Goal: Information Seeking & Learning: Learn about a topic

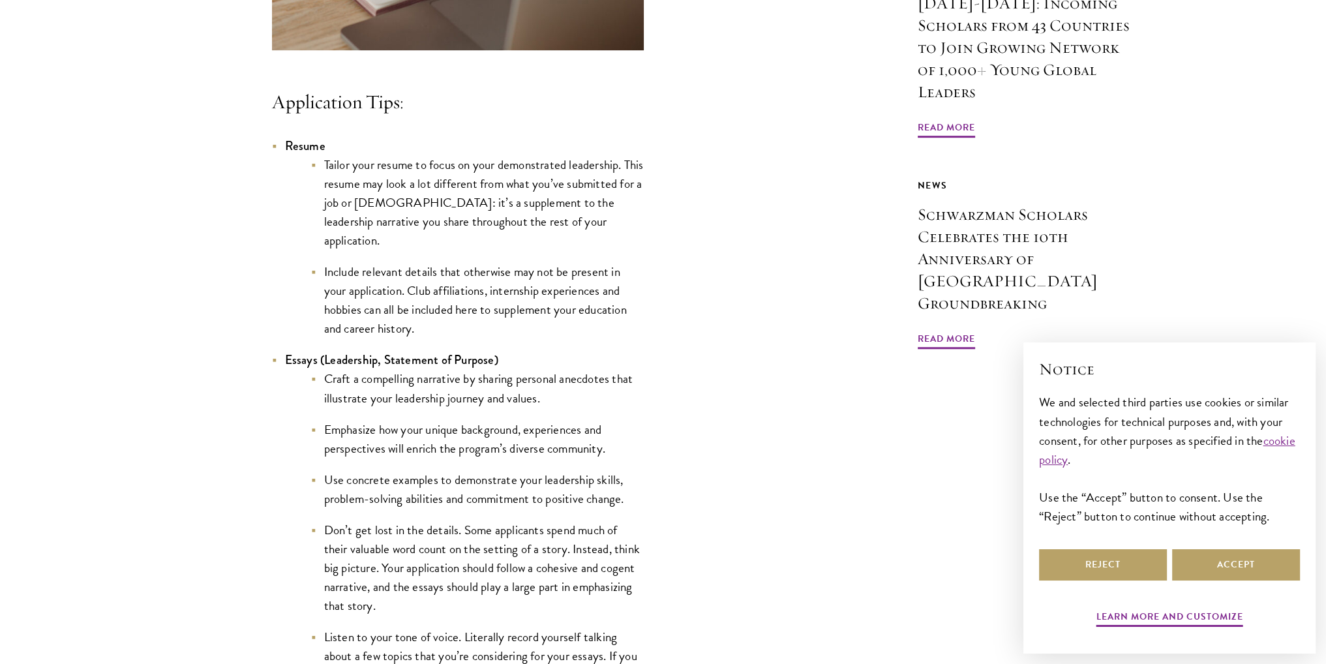
scroll to position [1108, 0]
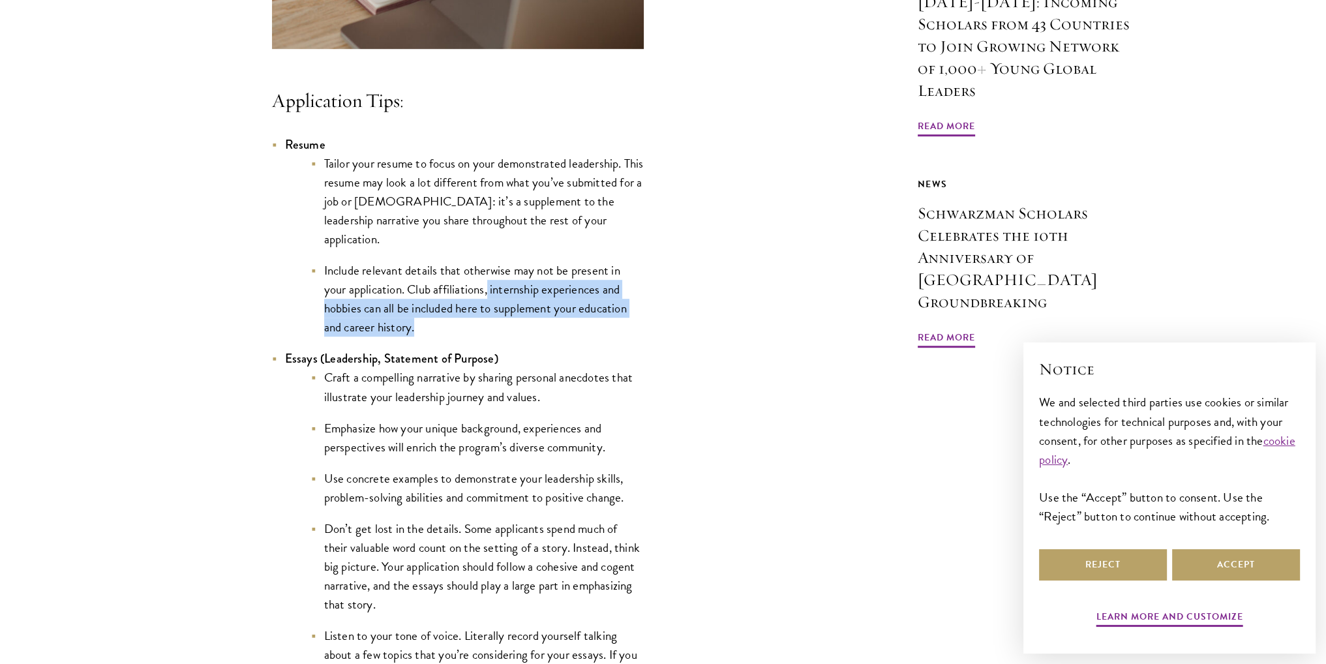
drag, startPoint x: 490, startPoint y: 298, endPoint x: 522, endPoint y: 326, distance: 42.0
click at [522, 326] on li "Include relevant details that otherwise may not be present in your application.…" at bounding box center [477, 299] width 333 height 76
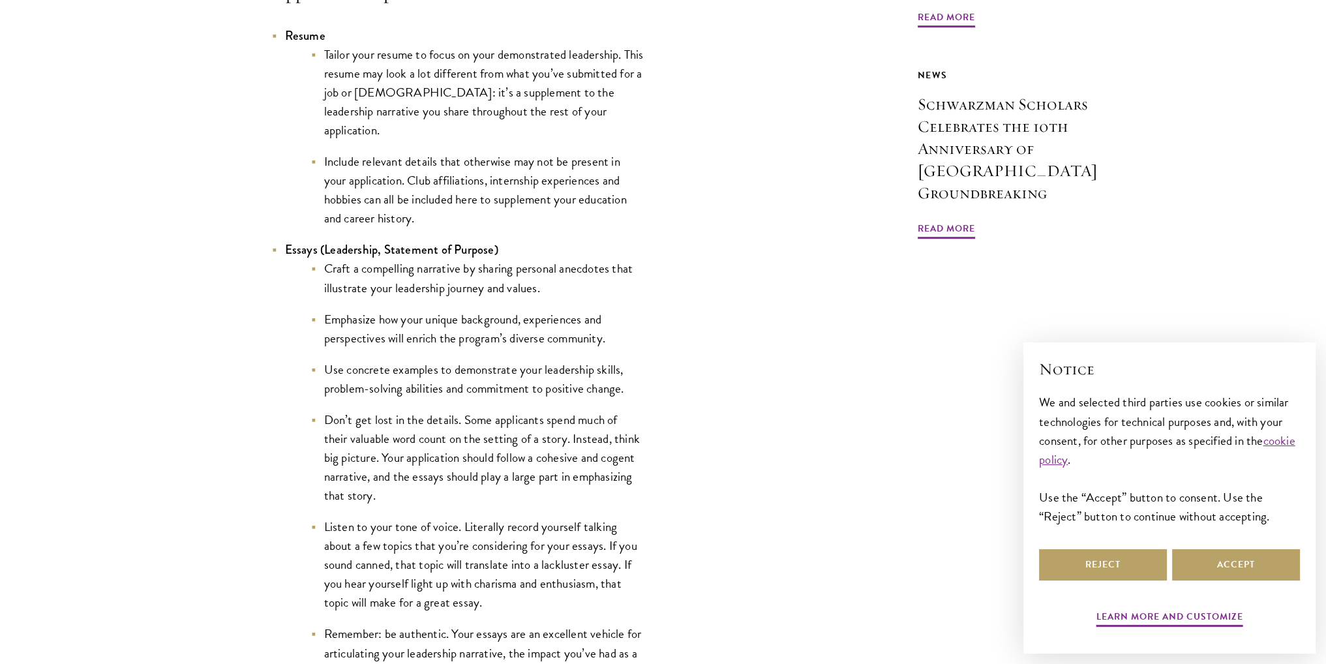
scroll to position [1239, 0]
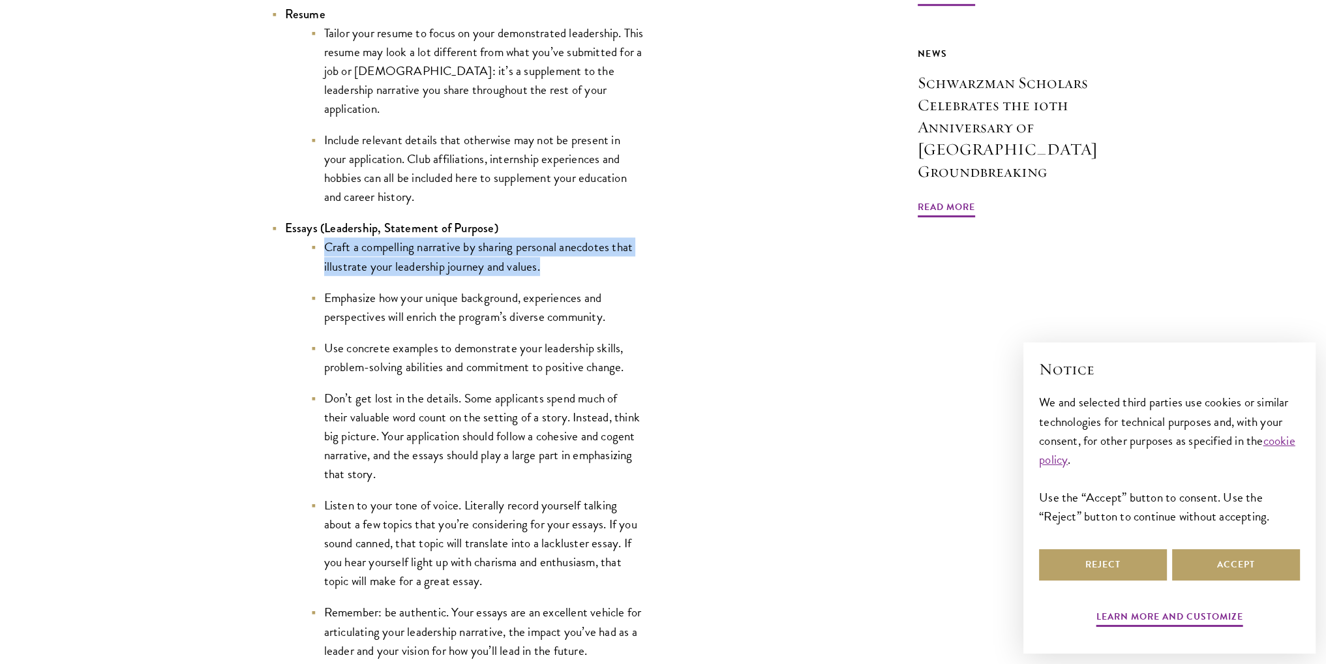
drag, startPoint x: 319, startPoint y: 248, endPoint x: 547, endPoint y: 260, distance: 227.8
click at [547, 260] on li "Craft a compelling narrative by sharing personal anecdotes that illustrate your…" at bounding box center [477, 256] width 333 height 38
click at [546, 275] on li "Craft a compelling narrative by sharing personal anecdotes that illustrate your…" at bounding box center [477, 256] width 333 height 38
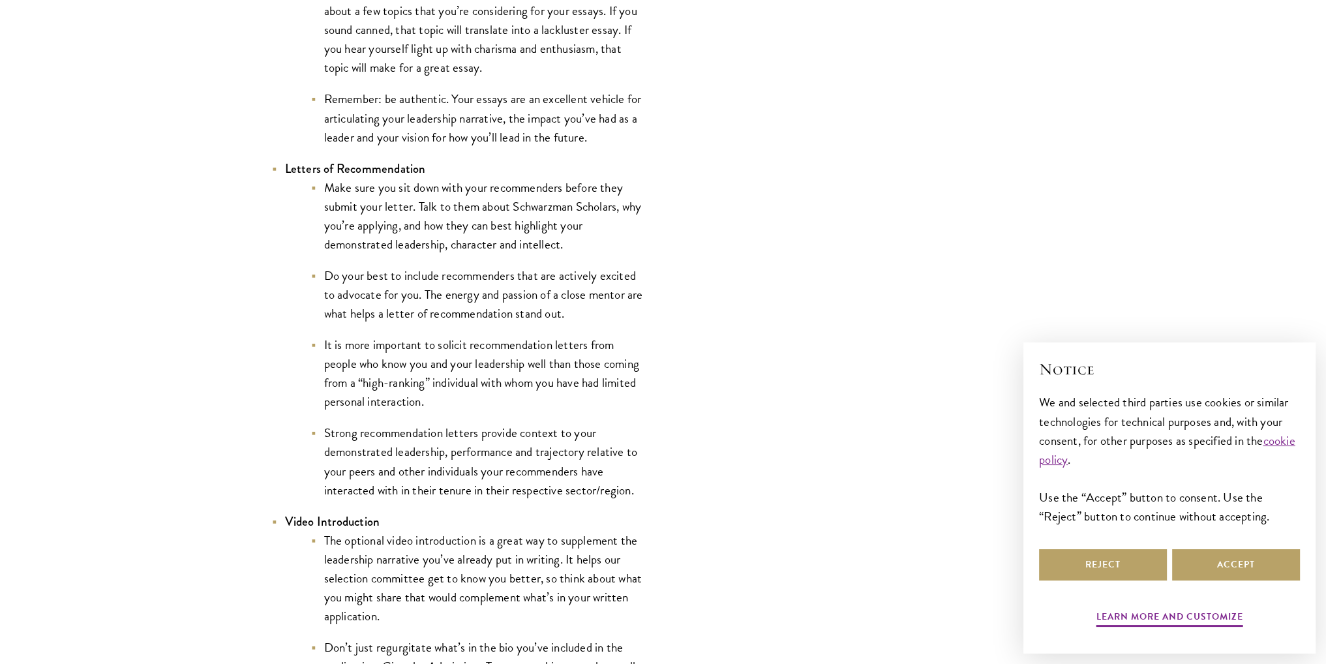
scroll to position [1760, 0]
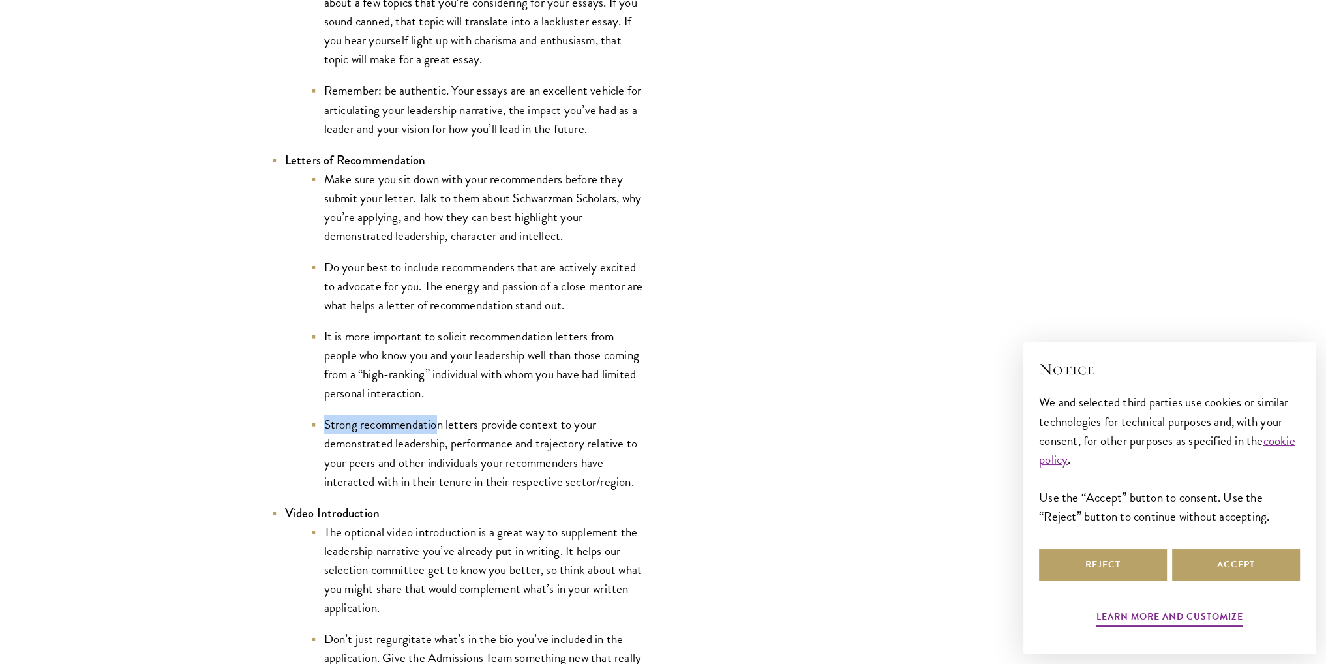
drag, startPoint x: 316, startPoint y: 428, endPoint x: 504, endPoint y: 429, distance: 187.8
click at [444, 429] on li "Strong recommendation letters provide context to your demonstrated leadership, …" at bounding box center [477, 453] width 333 height 76
click at [456, 429] on li "Strong recommendation letters provide context to your demonstrated leadership, …" at bounding box center [477, 453] width 333 height 76
click at [496, 429] on li "Strong recommendation letters provide context to your demonstrated leadership, …" at bounding box center [477, 453] width 333 height 76
click at [536, 427] on li "Strong recommendation letters provide context to your demonstrated leadership, …" at bounding box center [477, 453] width 333 height 76
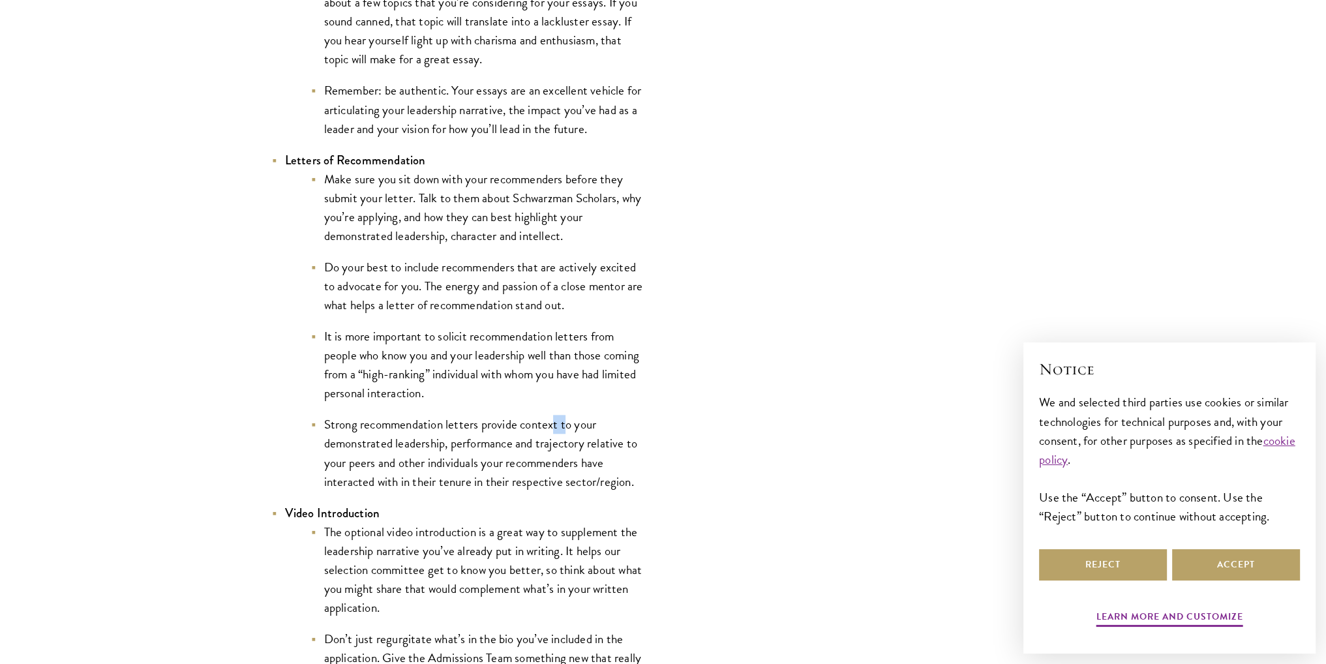
click at [569, 429] on li "Strong recommendation letters provide context to your demonstrated leadership, …" at bounding box center [477, 453] width 333 height 76
click at [574, 429] on li "Strong recommendation letters provide context to your demonstrated leadership, …" at bounding box center [477, 453] width 333 height 76
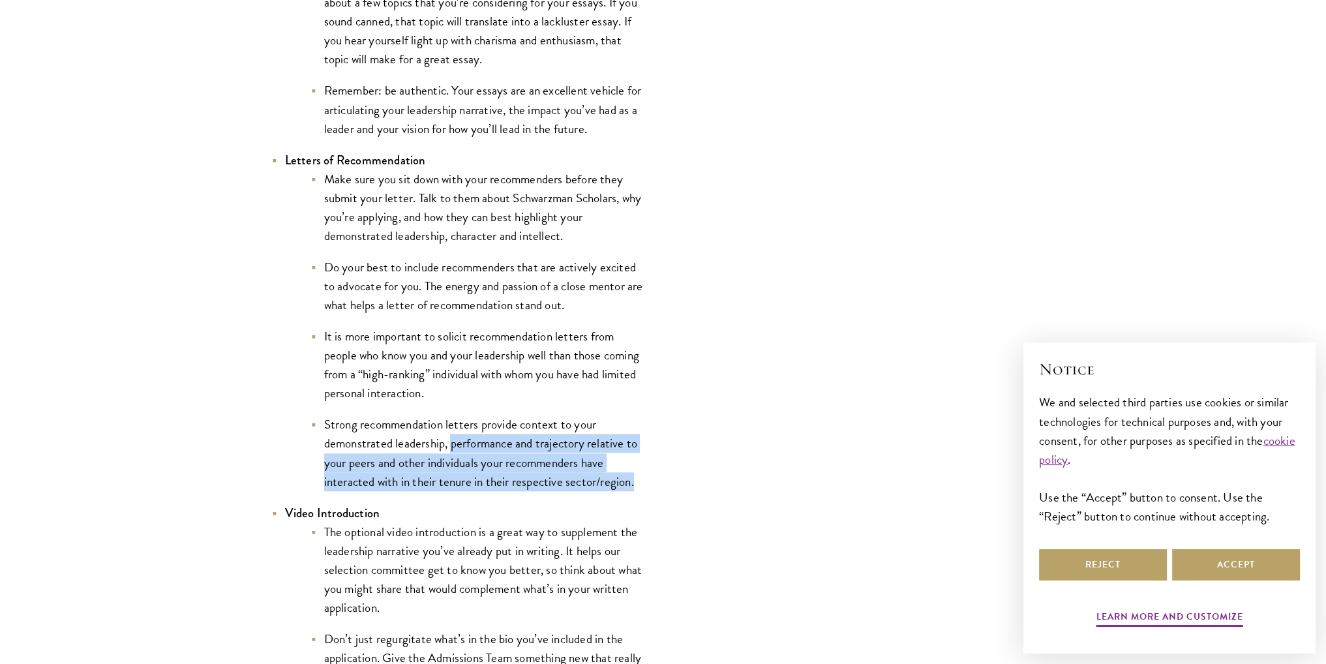
drag, startPoint x: 451, startPoint y: 449, endPoint x: 659, endPoint y: 491, distance: 211.5
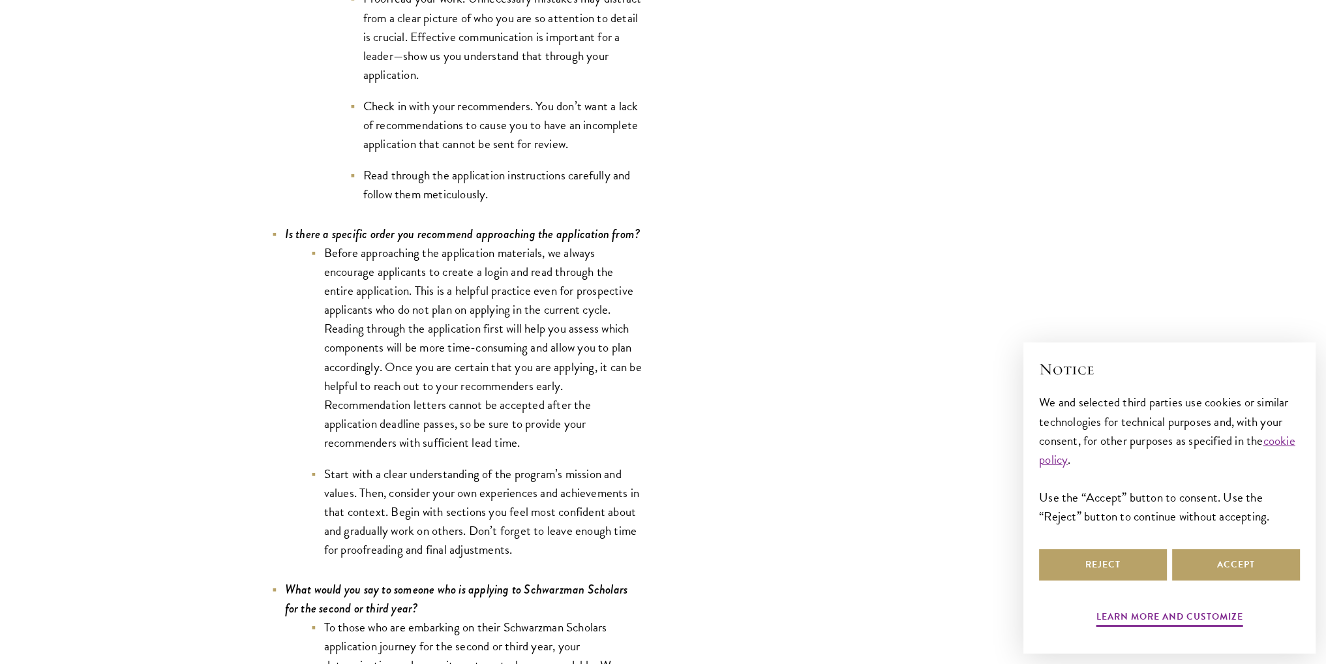
scroll to position [4629, 0]
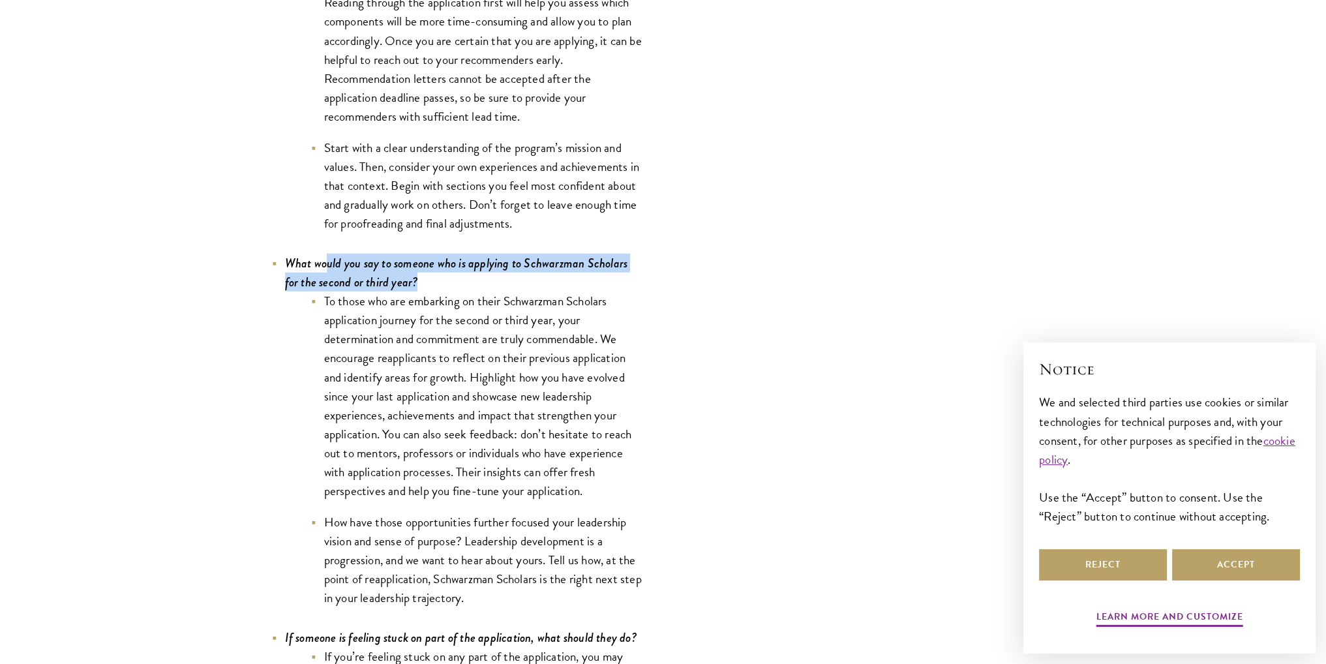
drag, startPoint x: 325, startPoint y: 266, endPoint x: 454, endPoint y: 288, distance: 130.2
click at [454, 288] on li "What would you say to someone who is applying to Schwarzman Scholars for the se…" at bounding box center [458, 430] width 372 height 353
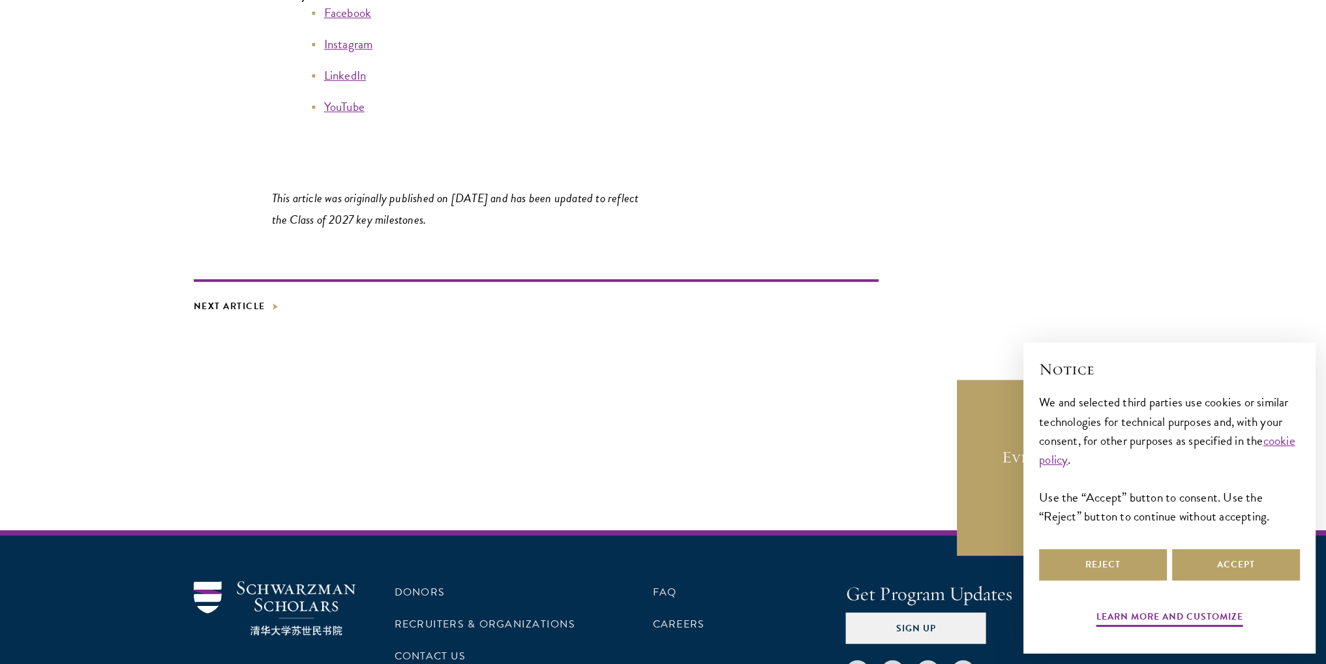
scroll to position [7433, 0]
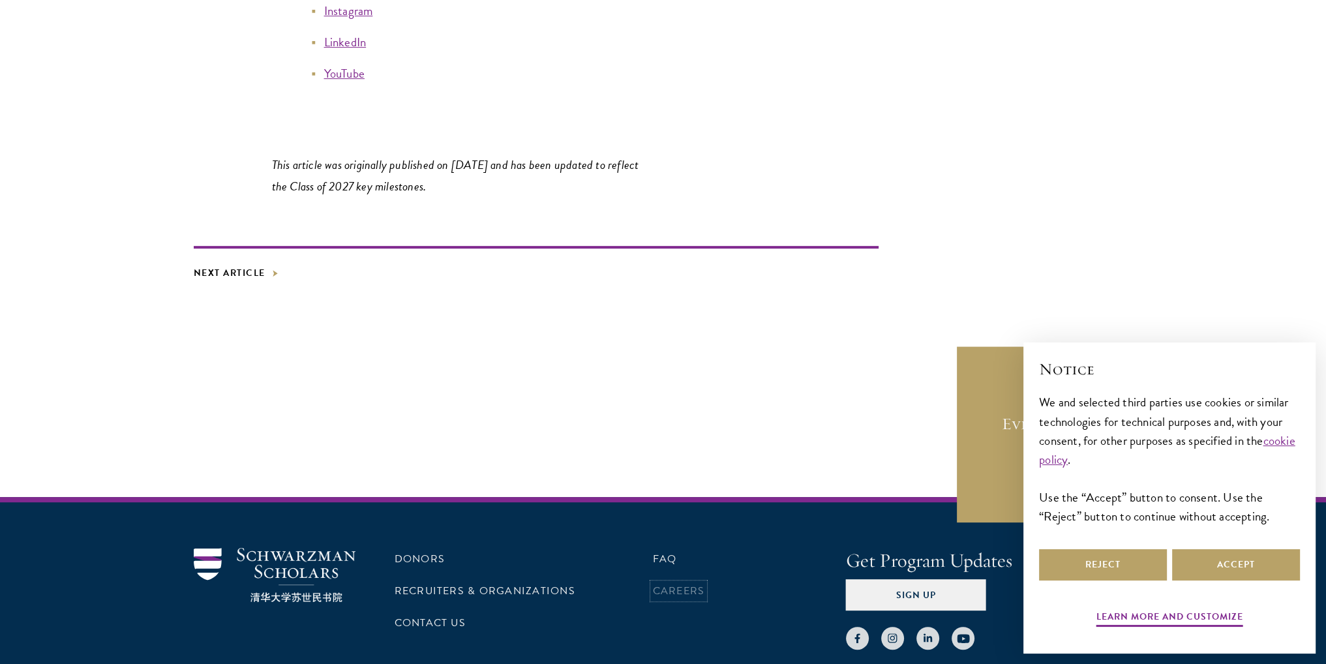
click at [659, 590] on link "Careers" at bounding box center [679, 591] width 52 height 16
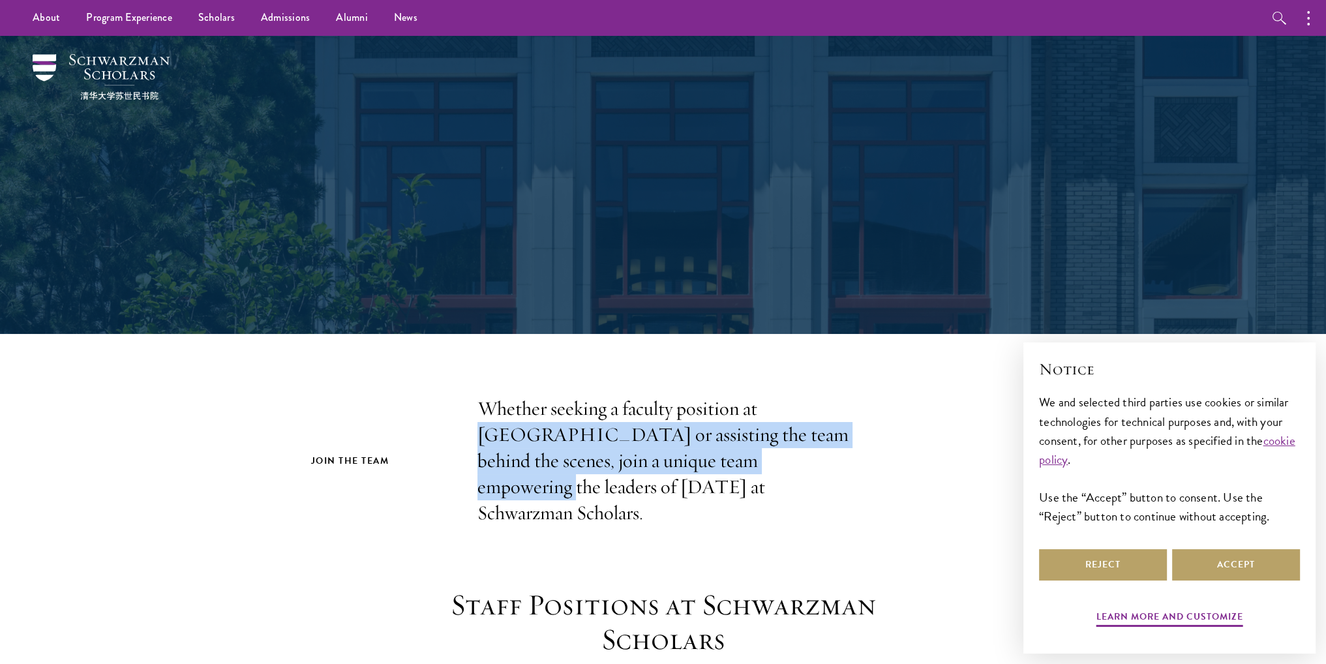
drag, startPoint x: 490, startPoint y: 434, endPoint x: 798, endPoint y: 462, distance: 309.7
click at [798, 462] on div "Join the Team Whether seeking a faculty position at Schwarzman College or assis…" at bounding box center [663, 461] width 704 height 130
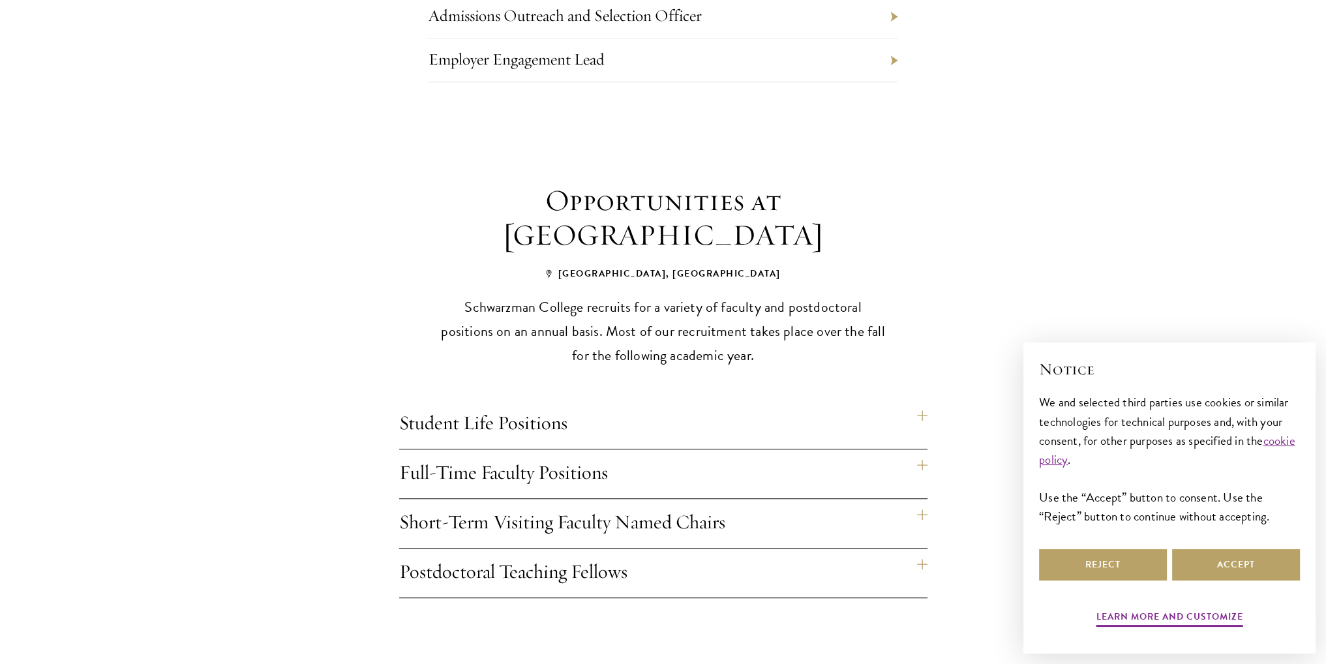
scroll to position [848, 0]
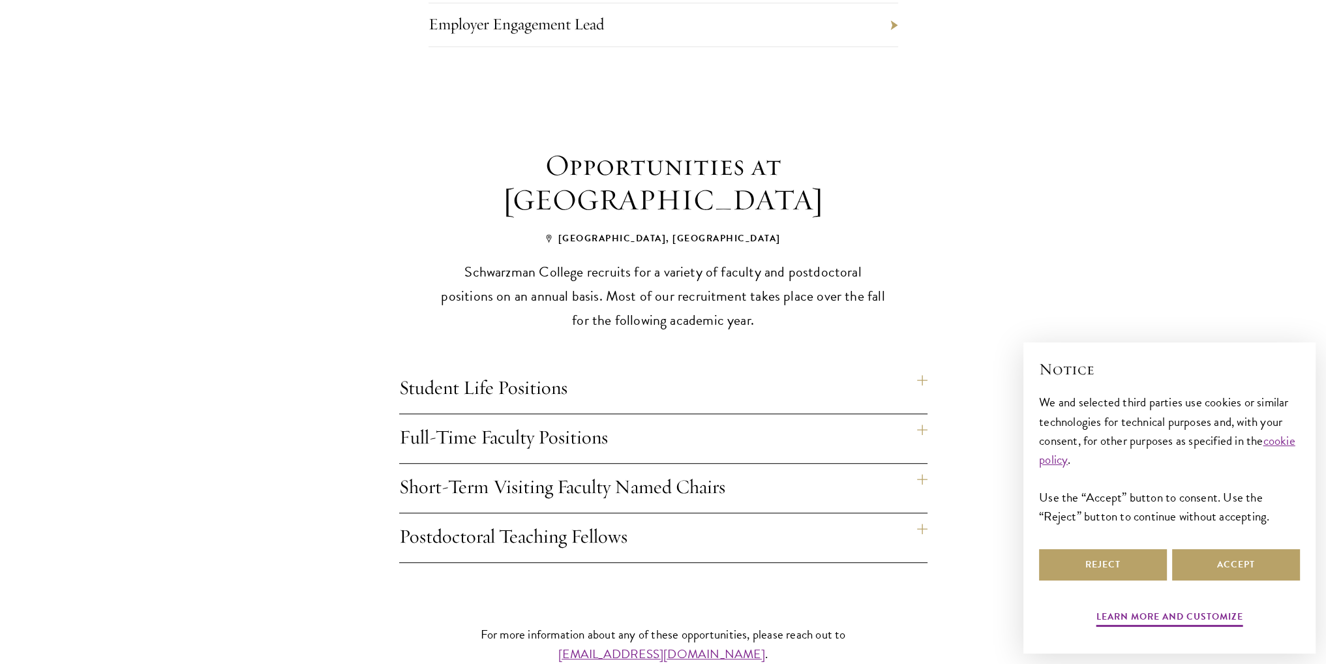
click at [919, 364] on h4 "Student Life Positions" at bounding box center [663, 388] width 528 height 49
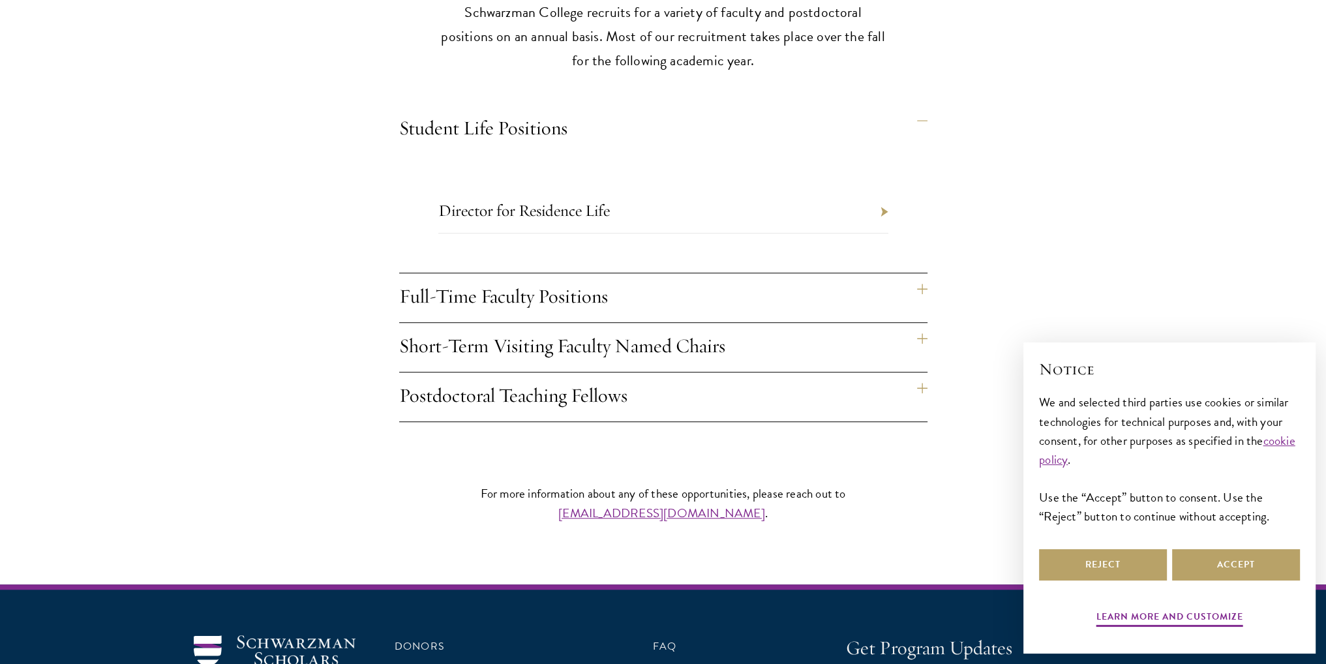
scroll to position [1108, 0]
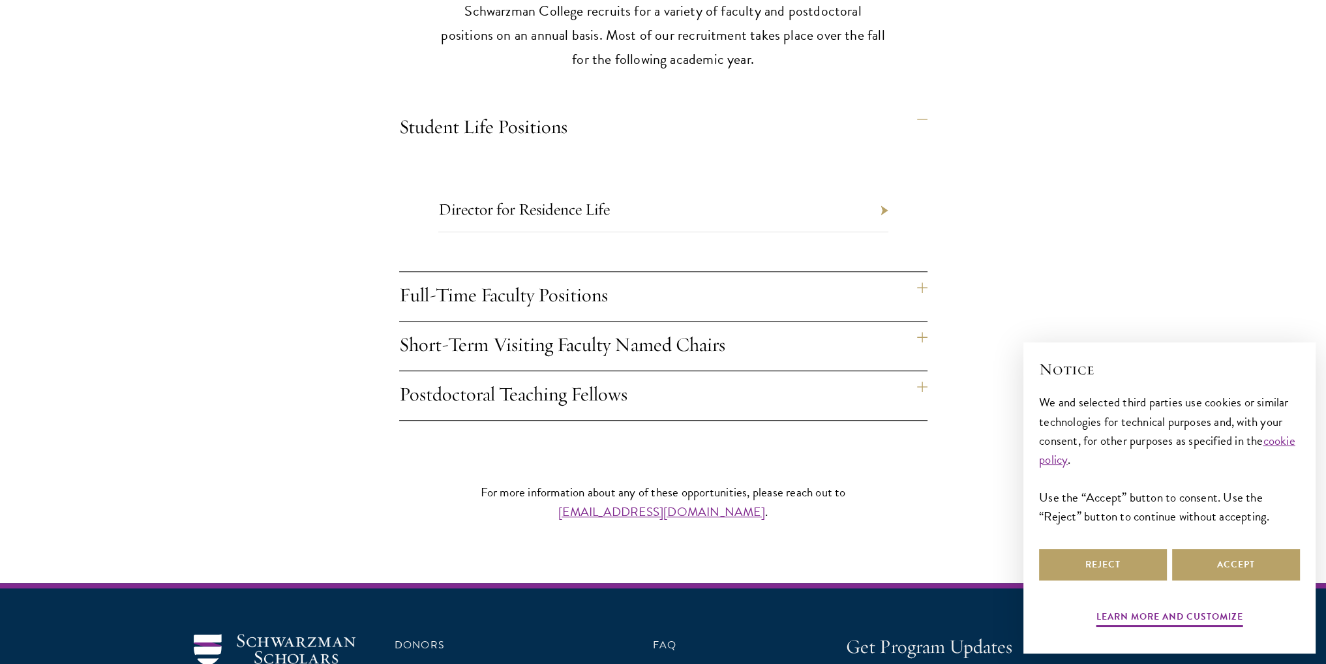
click at [920, 272] on h4 "Full-Time Faculty Positions" at bounding box center [663, 296] width 528 height 49
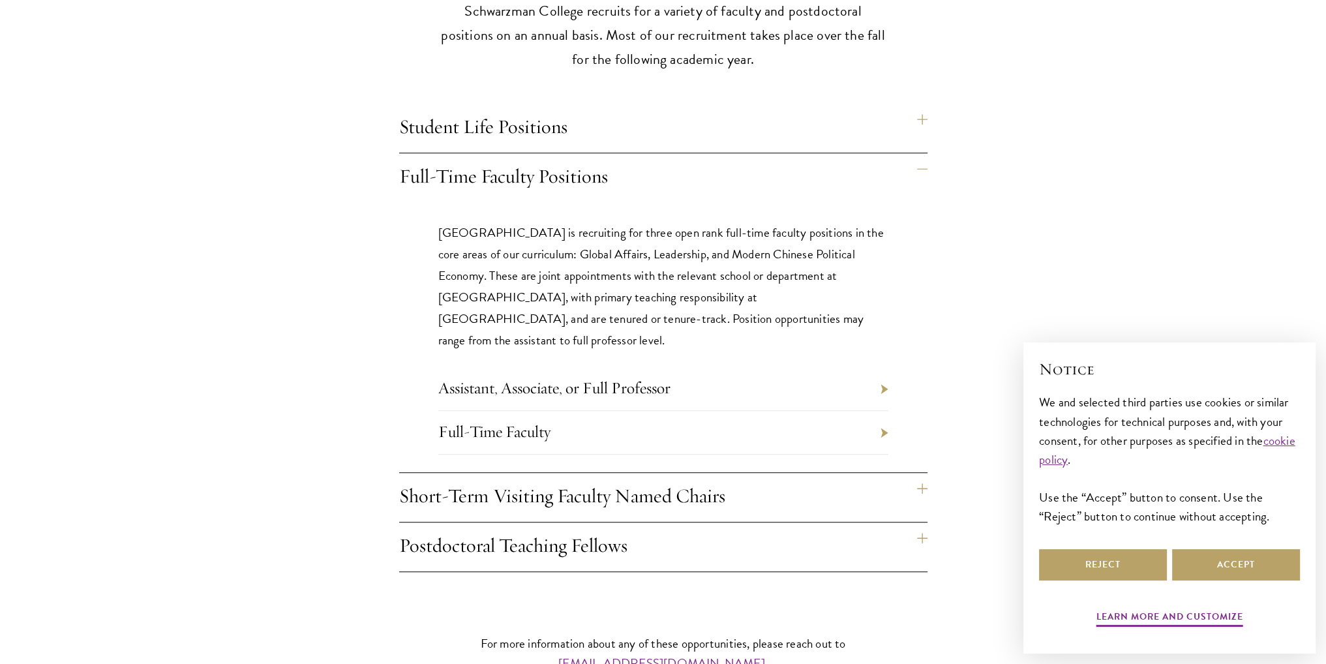
click at [922, 473] on h4 "Short-Term Visiting Faculty Named Chairs" at bounding box center [663, 497] width 528 height 49
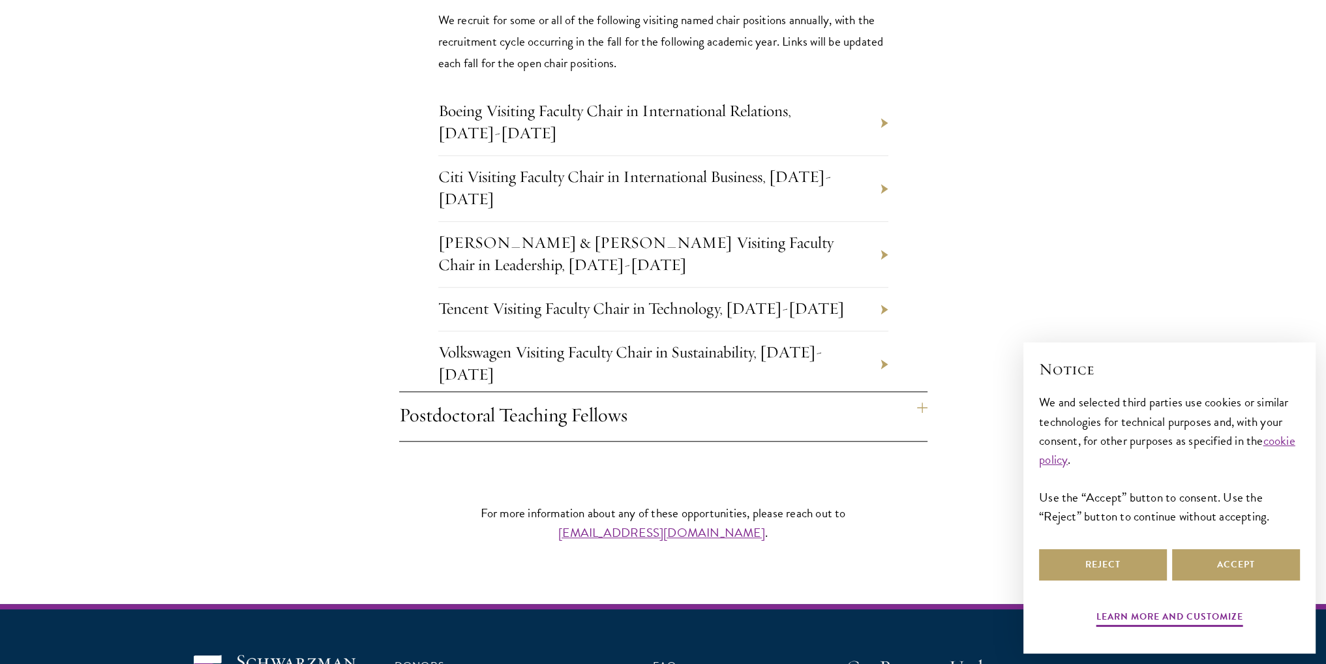
scroll to position [1677, 0]
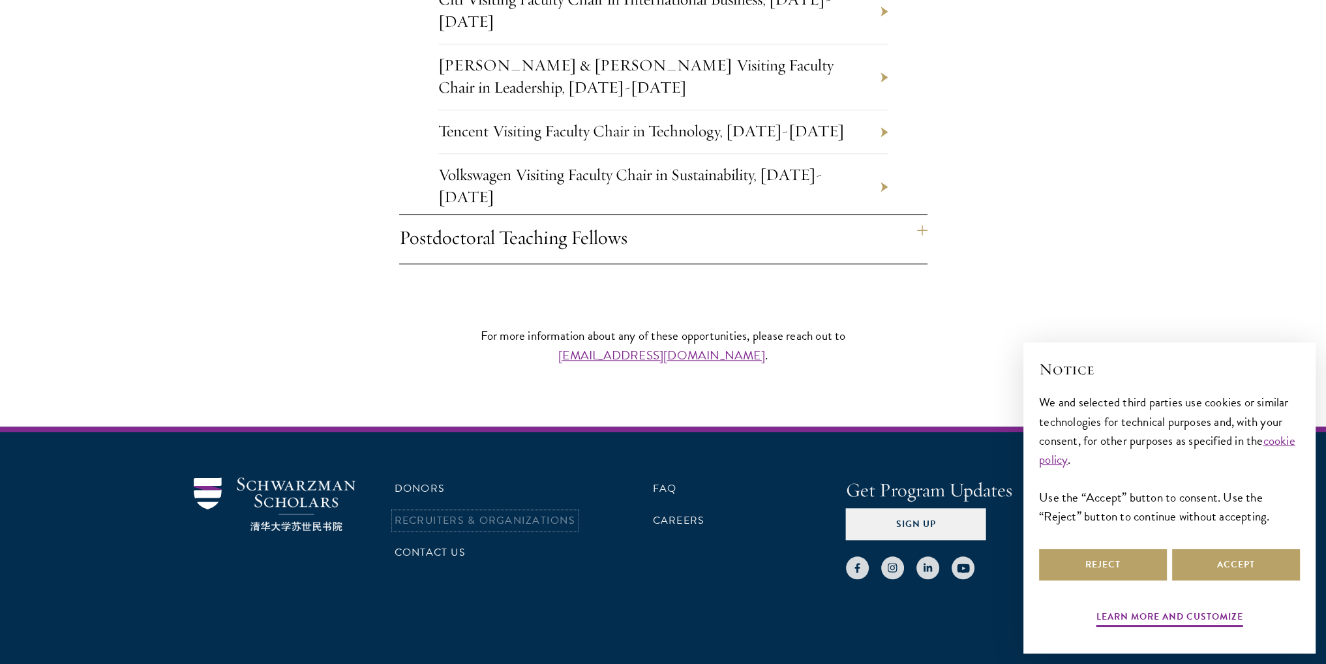
click at [447, 512] on link "Recruiters & Organizations" at bounding box center [484, 520] width 181 height 16
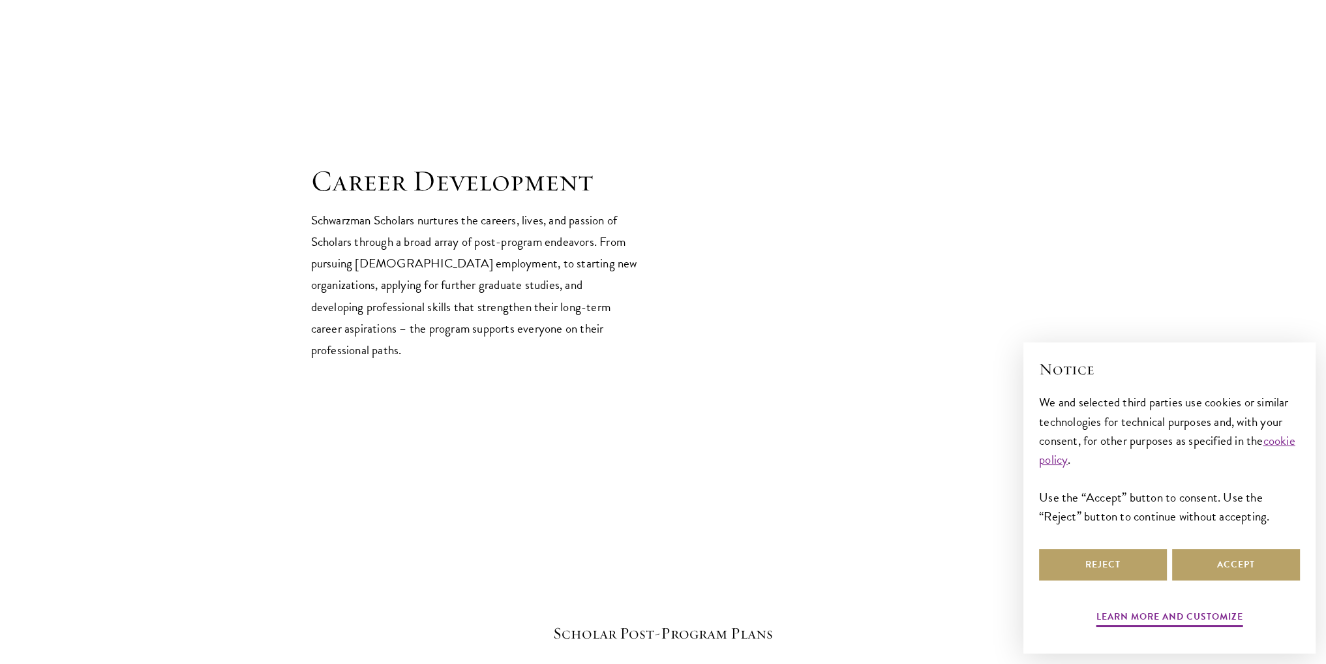
scroll to position [2152, 0]
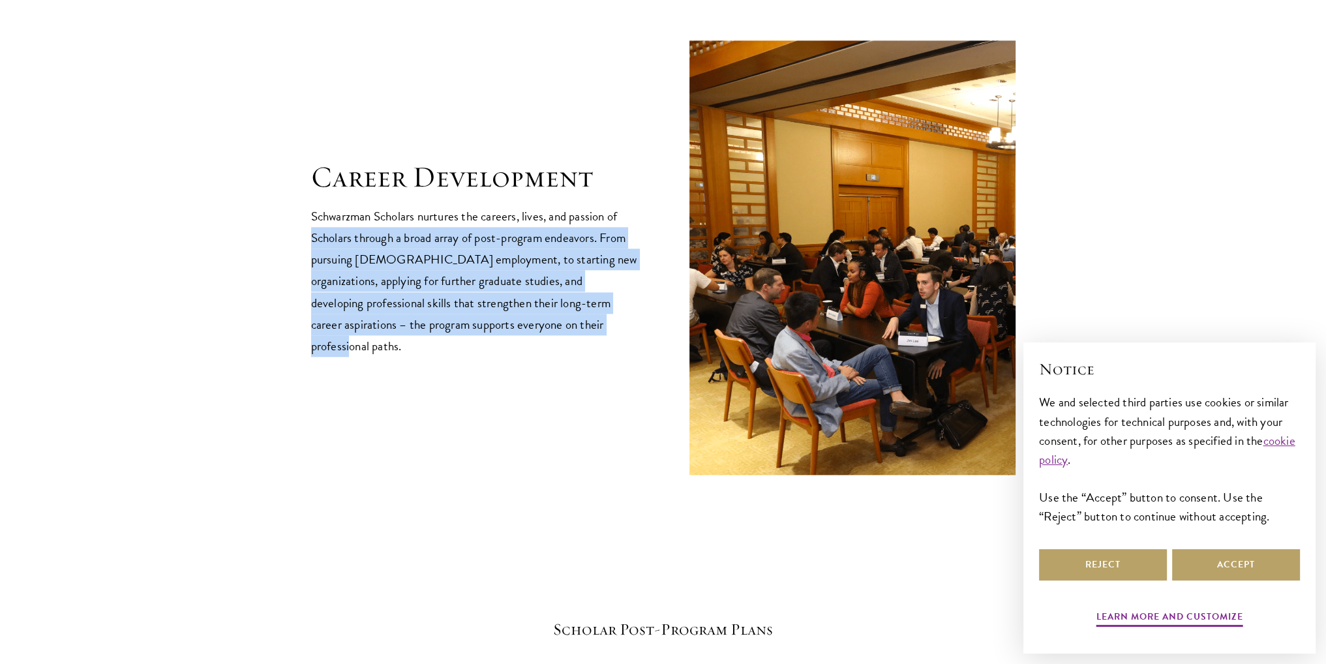
drag, startPoint x: 296, startPoint y: 247, endPoint x: 577, endPoint y: 342, distance: 296.7
click at [577, 342] on section "Career Development Schwarzman Scholars nurtures the careers, lives, and passion…" at bounding box center [663, 218] width 1326 height 513
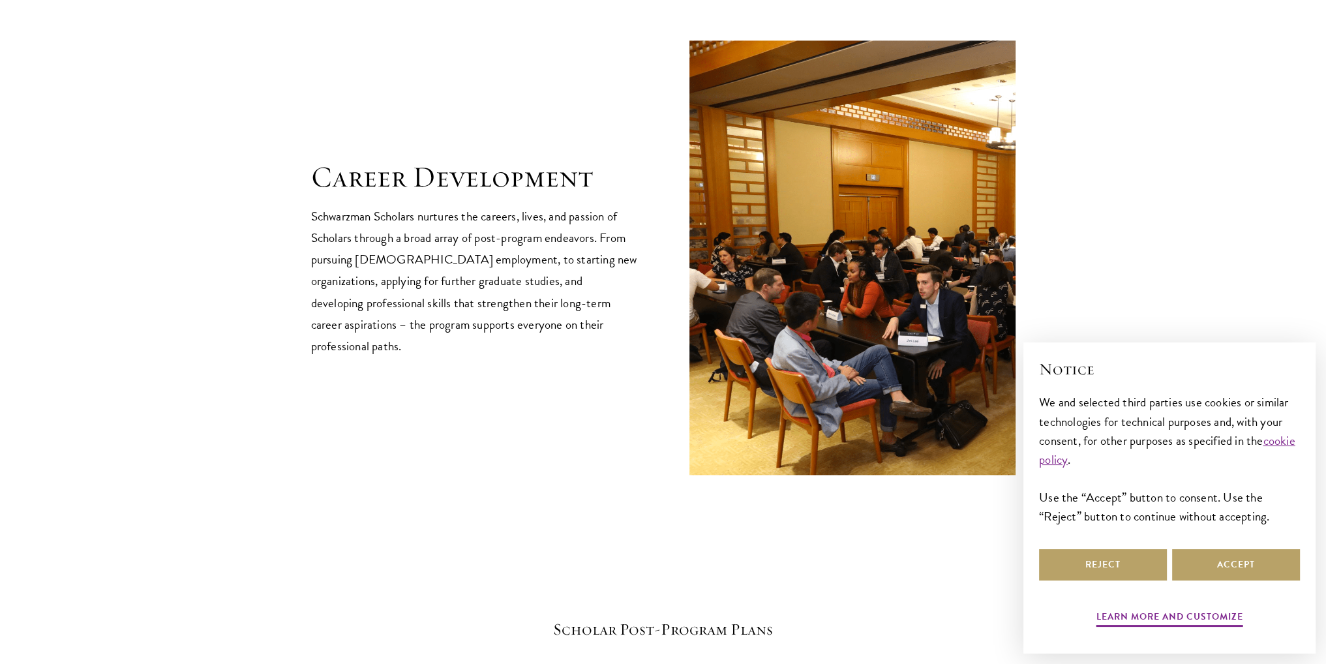
click at [591, 353] on div "Career Development Schwarzman Scholars nurtures the careers, lives, and passion…" at bounding box center [663, 257] width 704 height 435
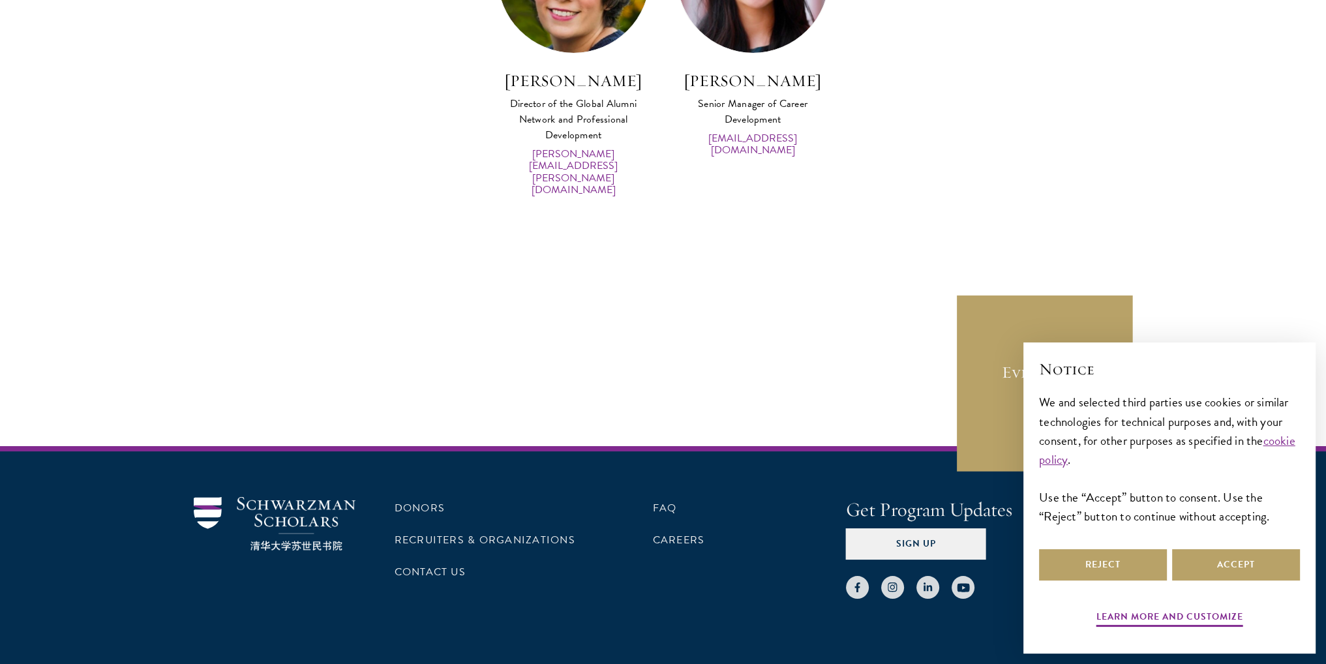
scroll to position [6542, 0]
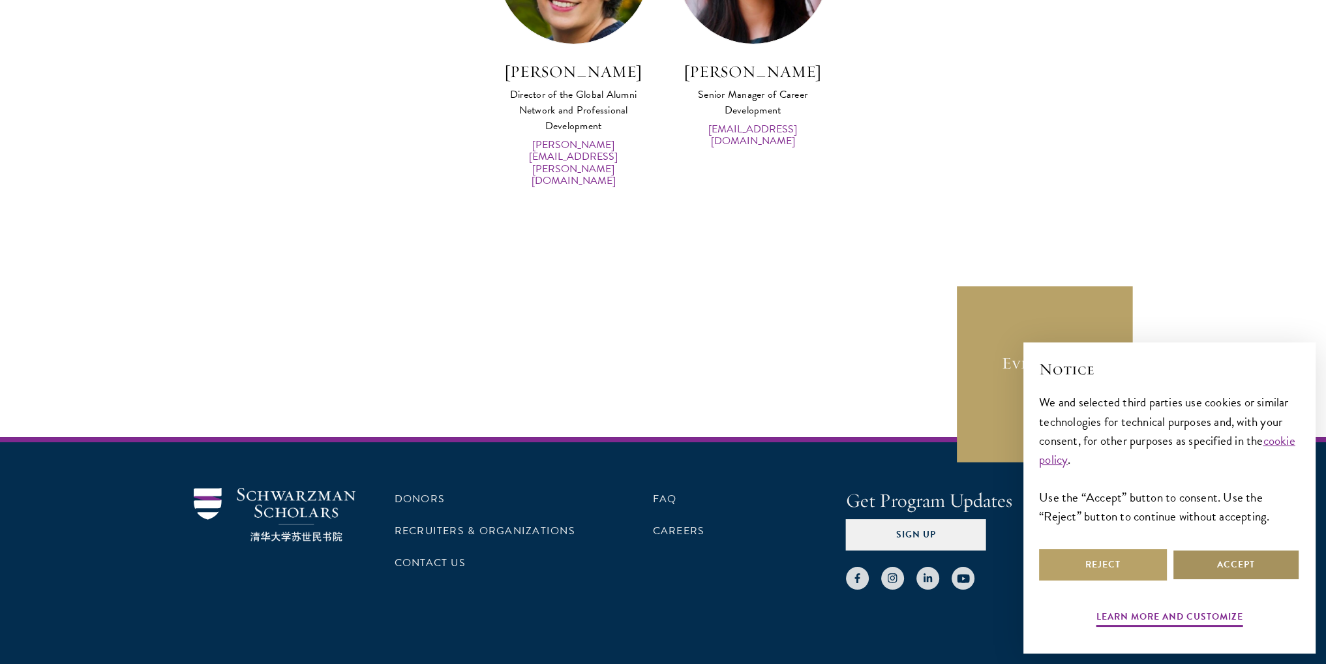
click at [1255, 572] on button "Accept" at bounding box center [1236, 564] width 128 height 31
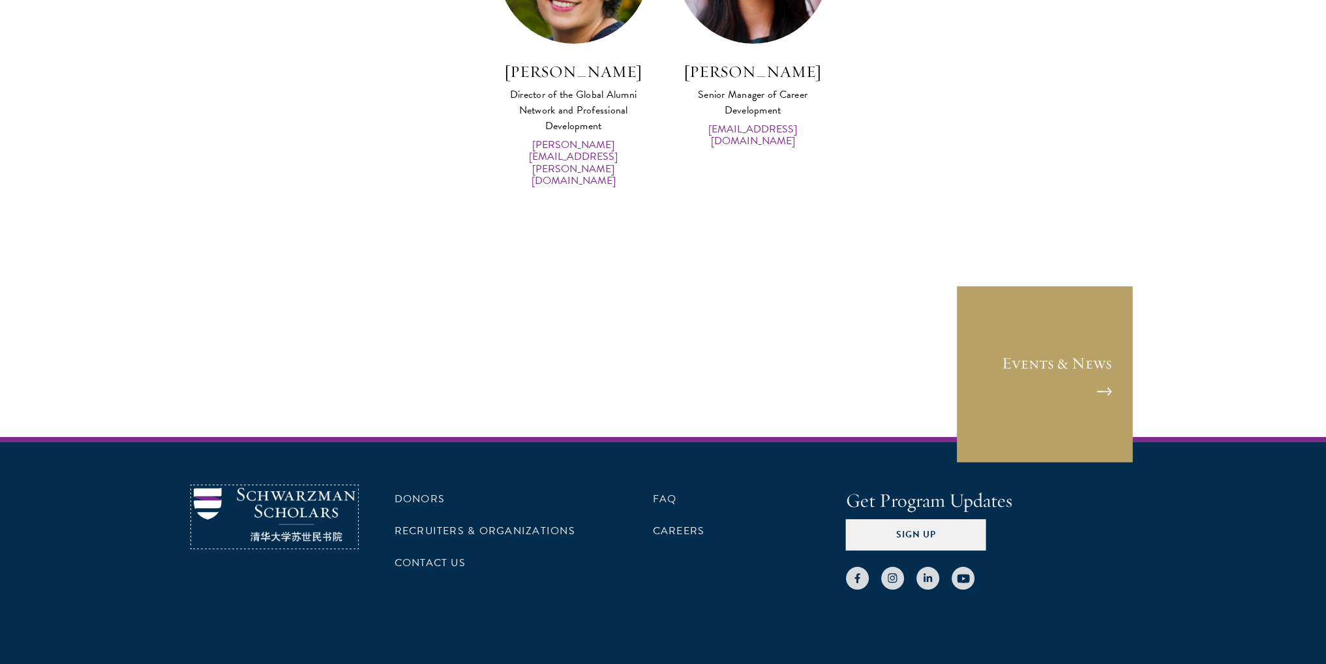
click at [314, 488] on img at bounding box center [275, 515] width 162 height 54
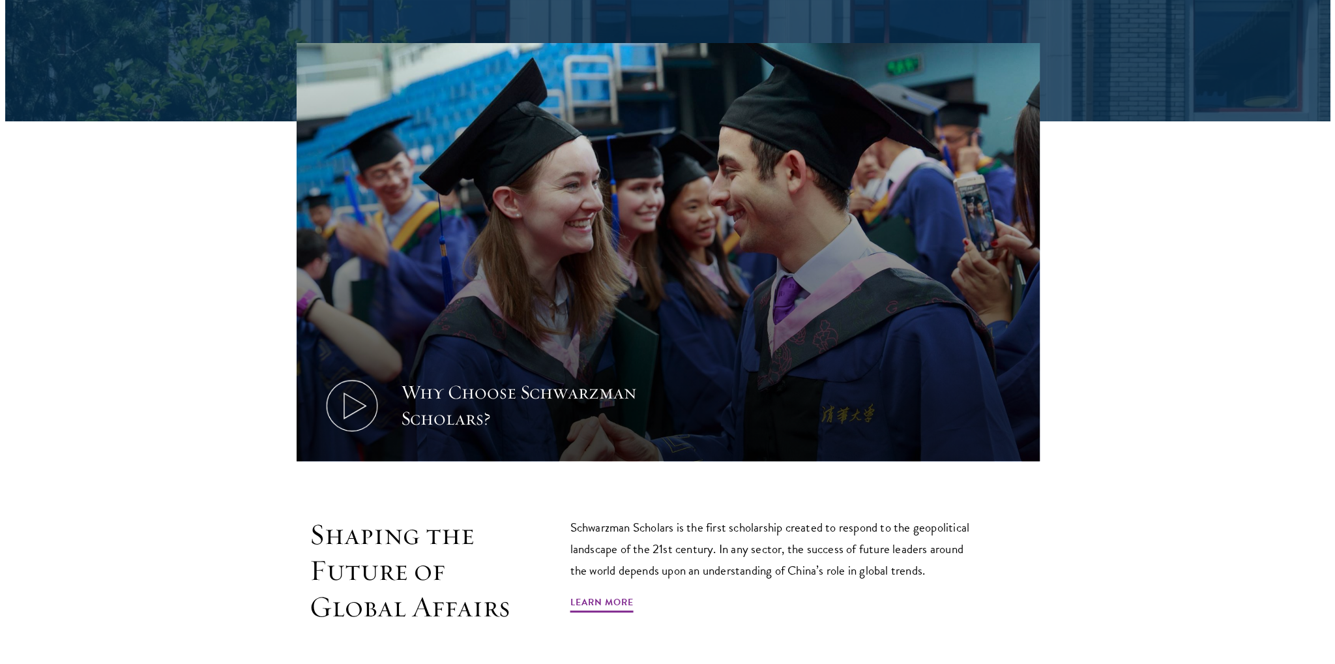
scroll to position [652, 0]
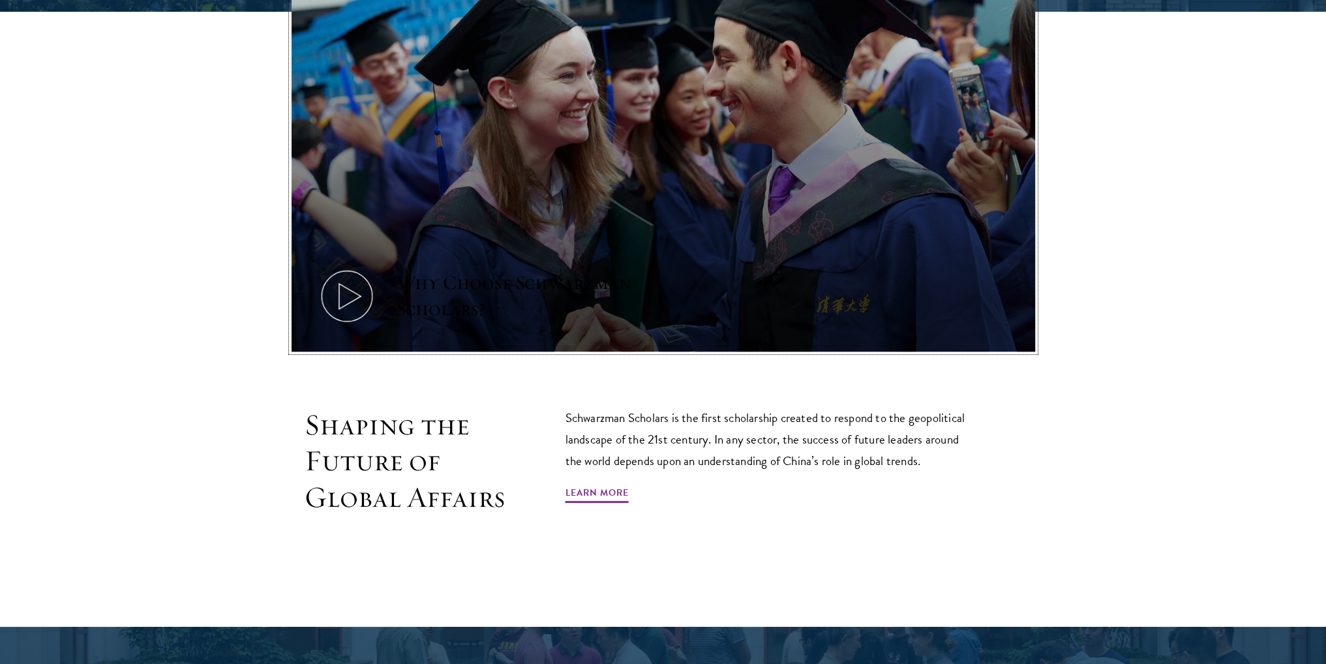
click at [348, 286] on icon at bounding box center [347, 296] width 59 height 59
